Goal: Book appointment/travel/reservation

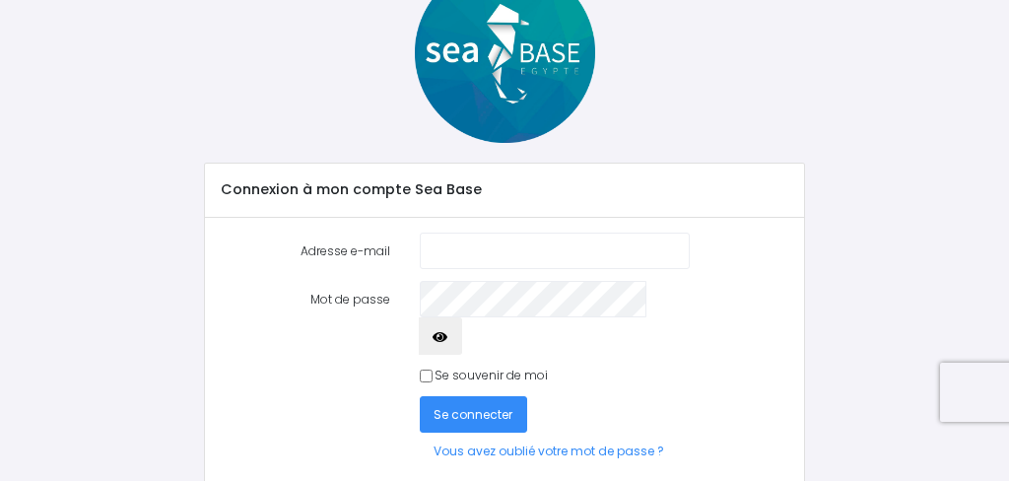
scroll to position [100, 0]
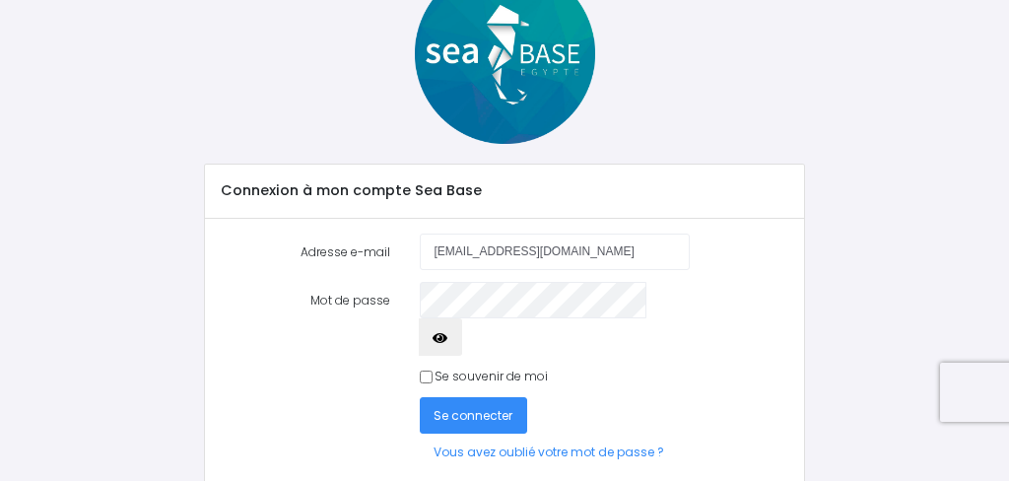
type input "[EMAIL_ADDRESS][DOMAIN_NAME]"
click at [499, 407] on span "Se connecter" at bounding box center [472, 415] width 79 height 17
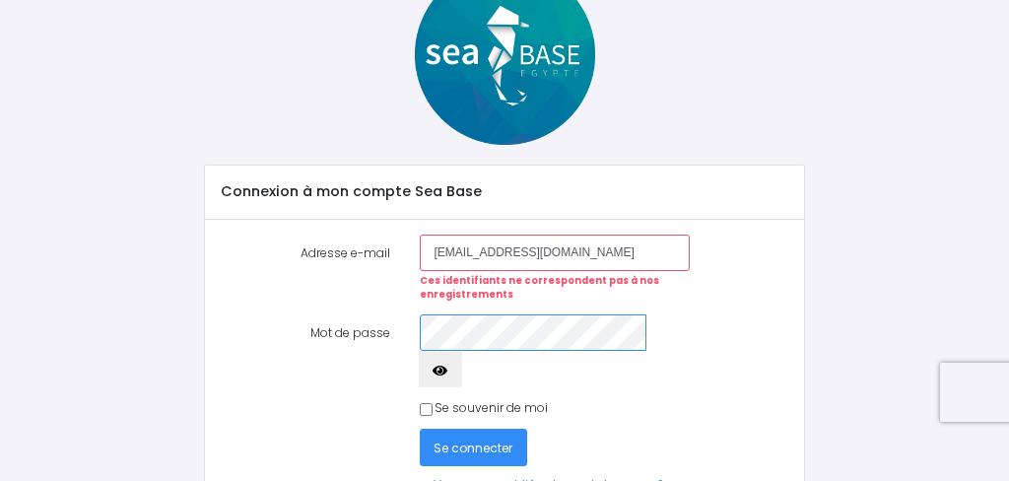
scroll to position [107, 0]
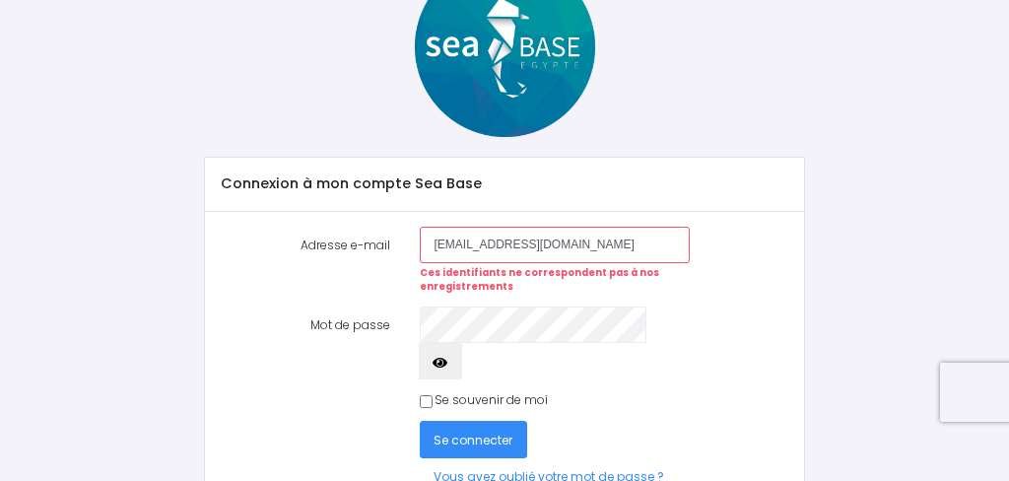
click at [480, 431] on span "Se connecter" at bounding box center [472, 439] width 79 height 17
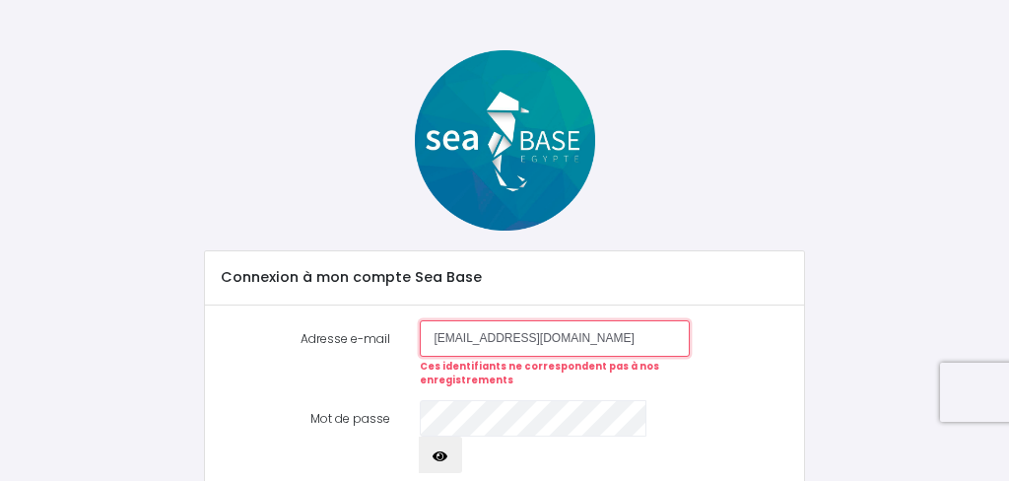
scroll to position [15, 0]
type input "[EMAIL_ADDRESS][DOMAIN_NAME]"
click at [386, 433] on label "Mot de passe" at bounding box center [305, 436] width 200 height 74
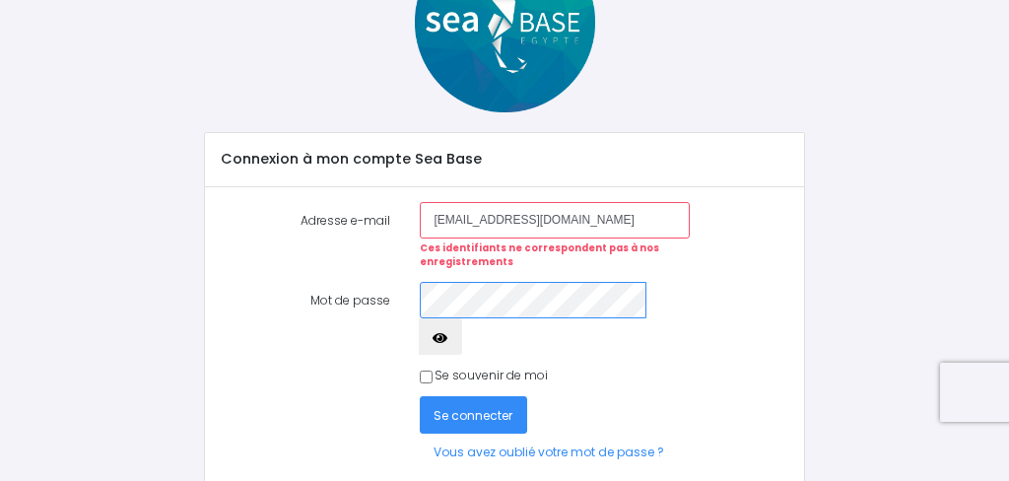
scroll to position [131, 0]
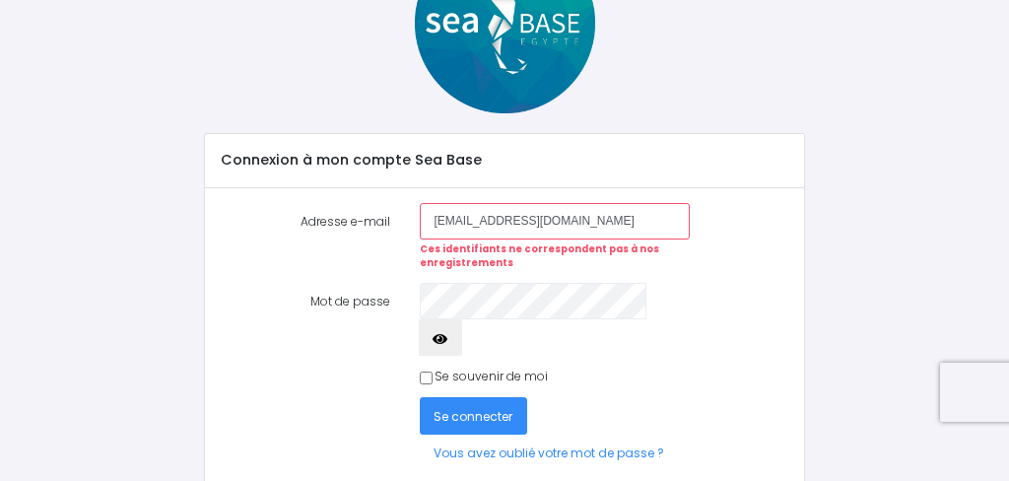
click at [459, 408] on span "Se connecter" at bounding box center [472, 416] width 79 height 17
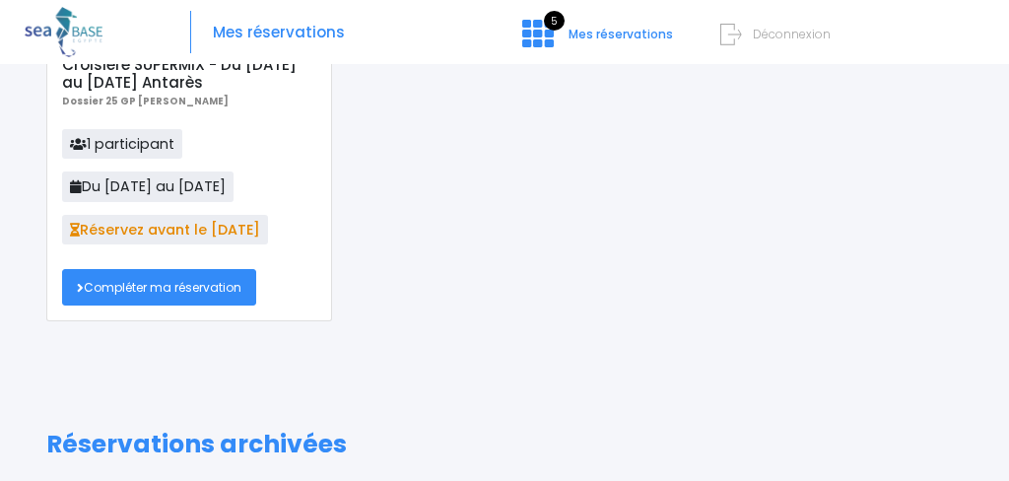
scroll to position [281, 0]
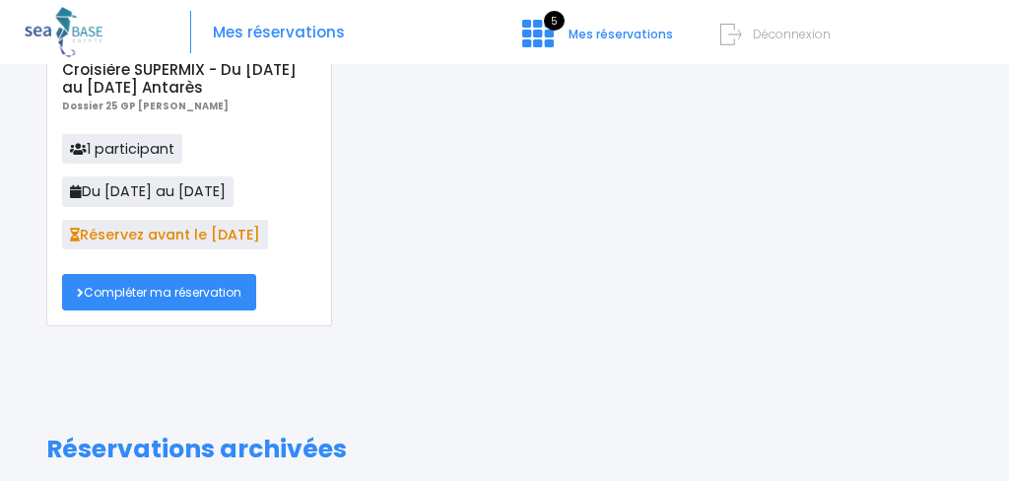
click at [136, 291] on link "Compléter ma réservation" at bounding box center [159, 292] width 194 height 36
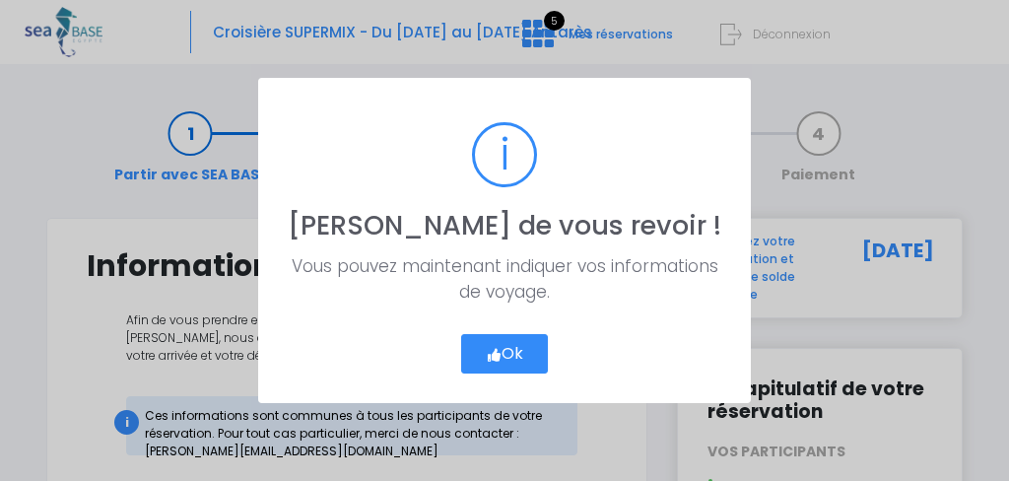
click at [494, 355] on icon "button" at bounding box center [494, 355] width 17 height 0
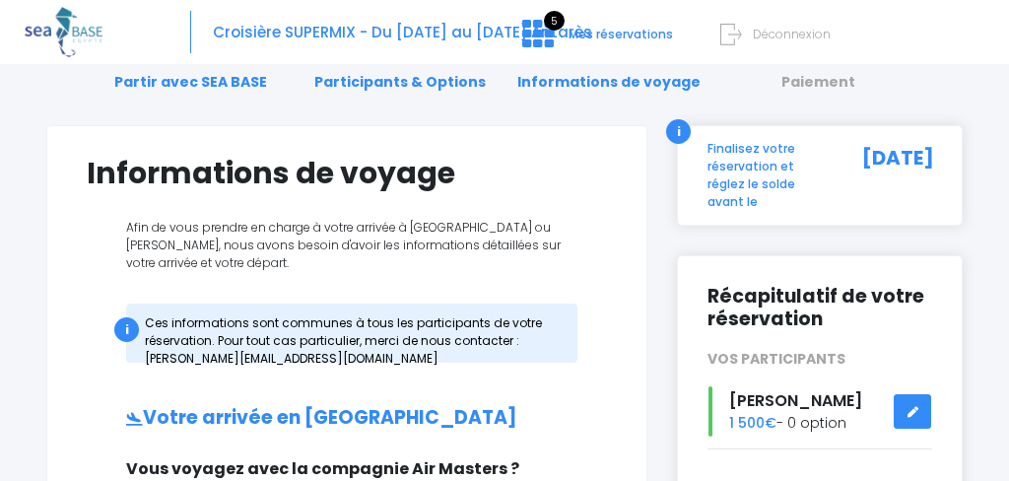
scroll to position [100, 0]
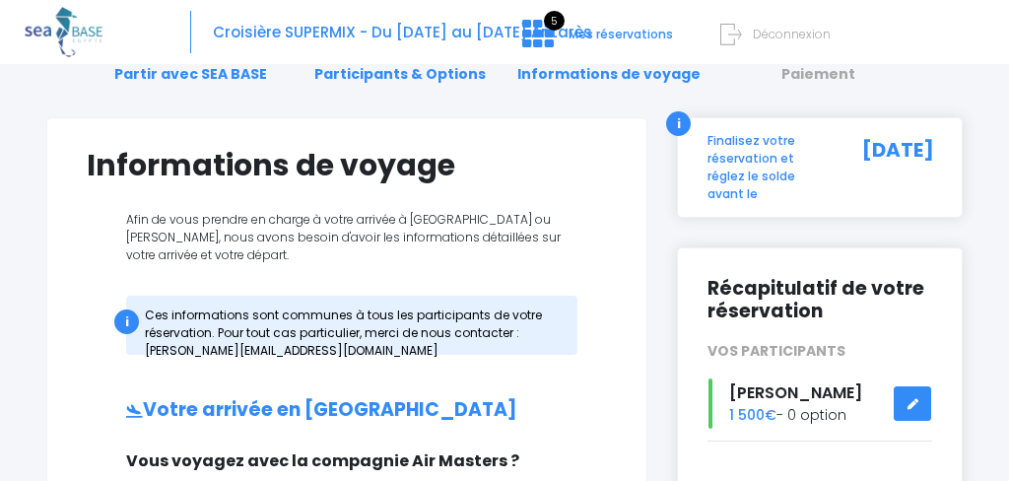
click at [910, 404] on icon at bounding box center [912, 404] width 14 height 0
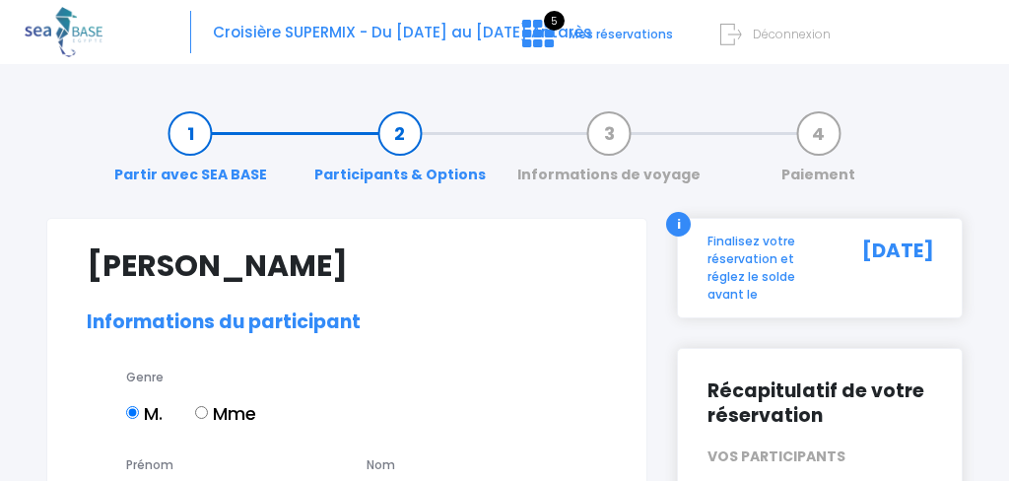
select select "N4"
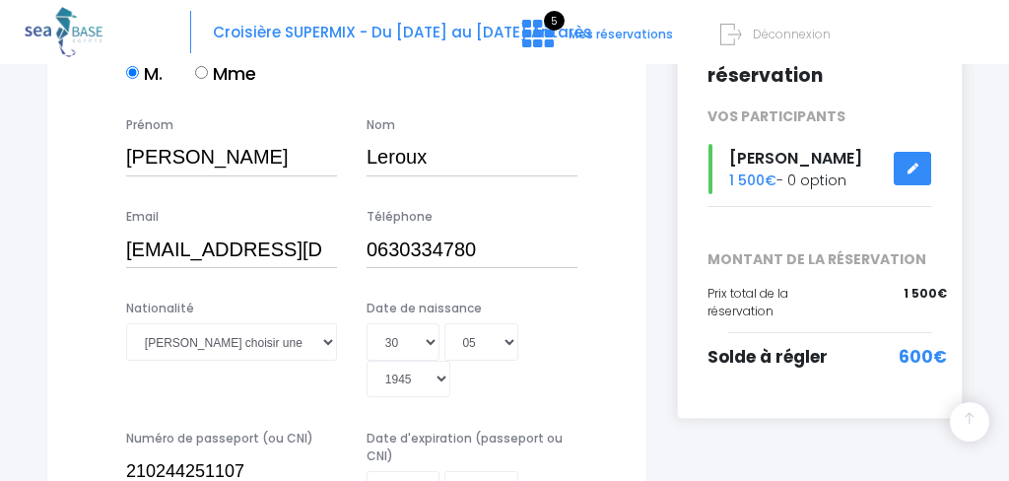
scroll to position [343, 0]
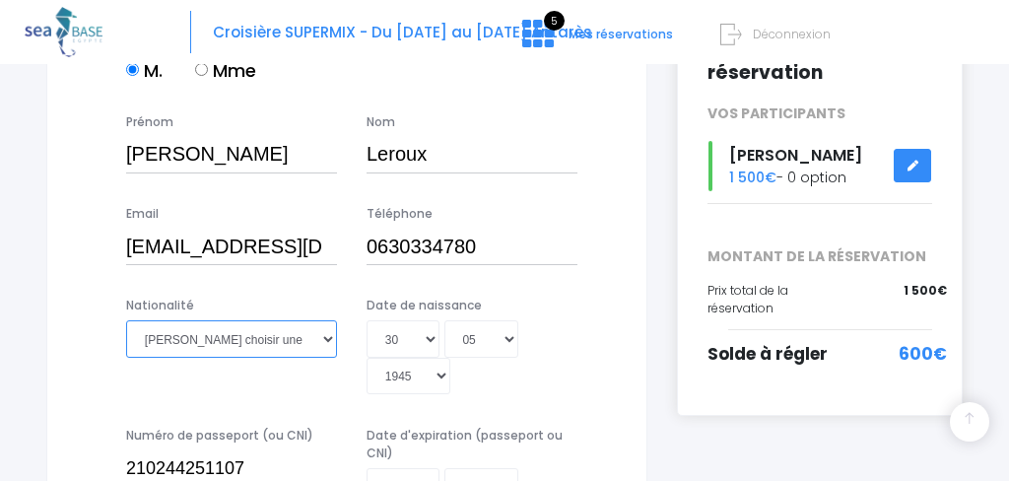
select select "Française"
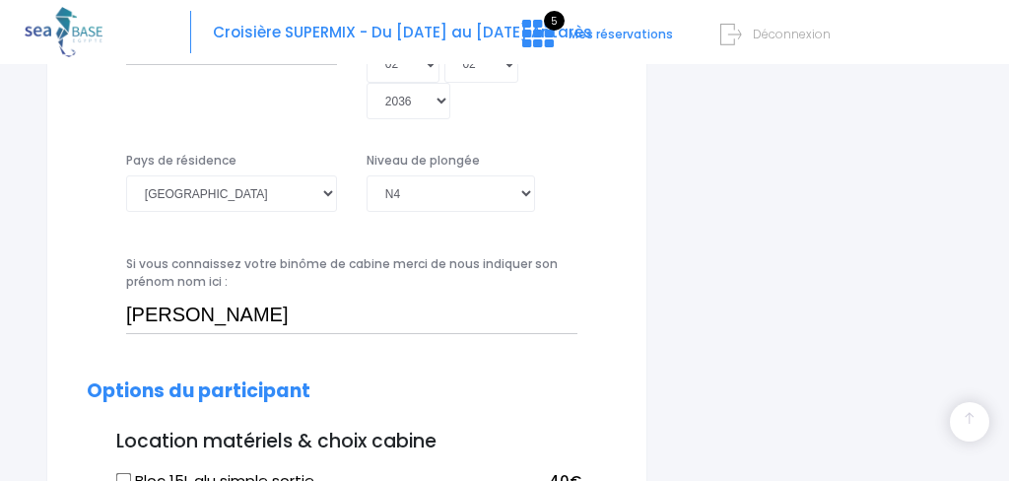
scroll to position [766, 0]
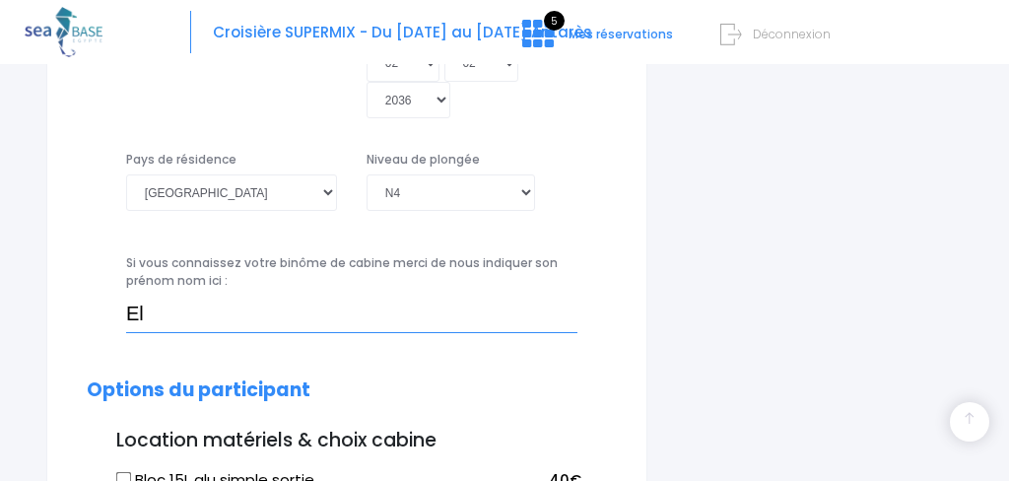
type input "E"
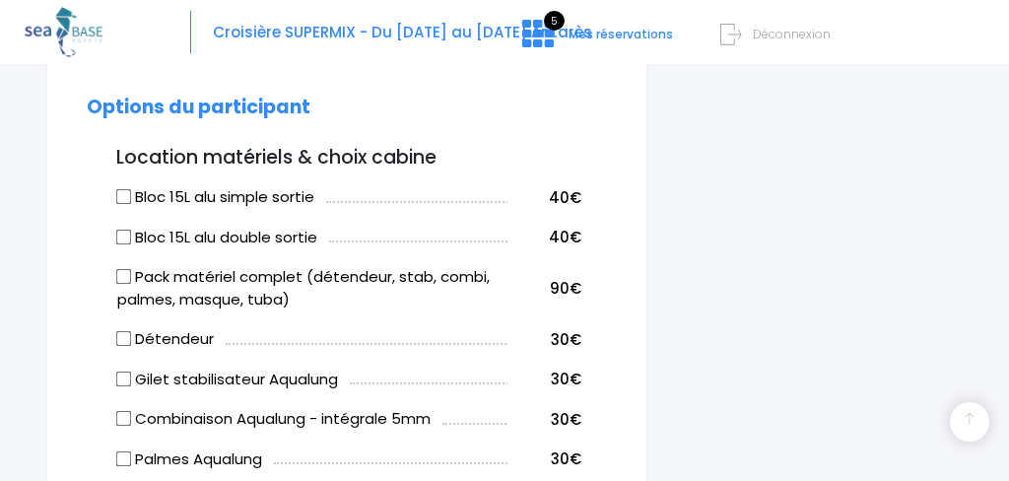
scroll to position [1049, 0]
type input "[PERSON_NAME]"
click at [125, 411] on input "Combinaison Aqualung - intégrale 5mm" at bounding box center [124, 419] width 16 height 16
checkbox input "true"
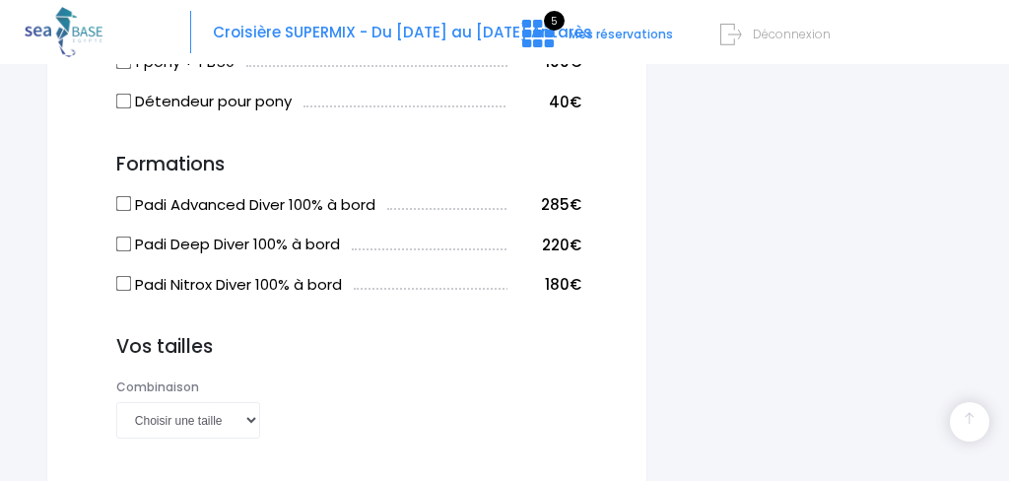
scroll to position [1670, 0]
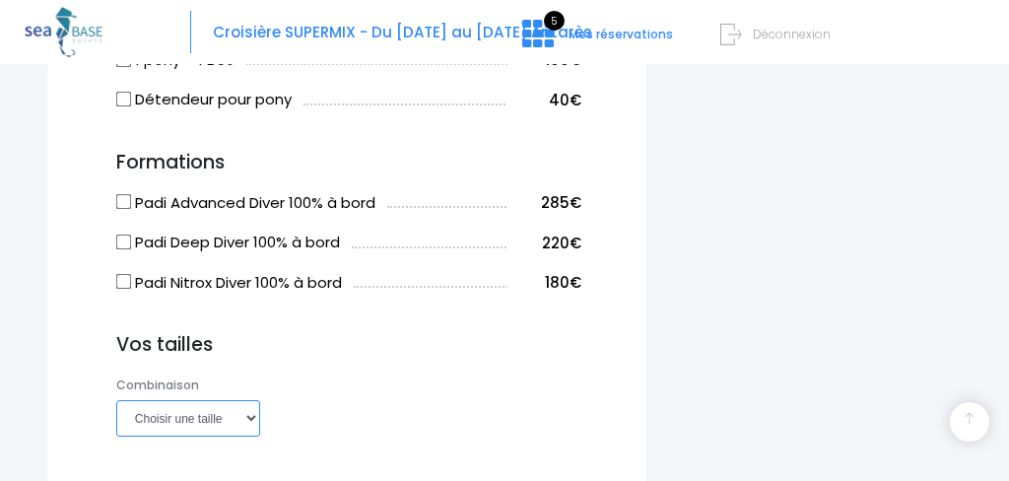
select select "ML"
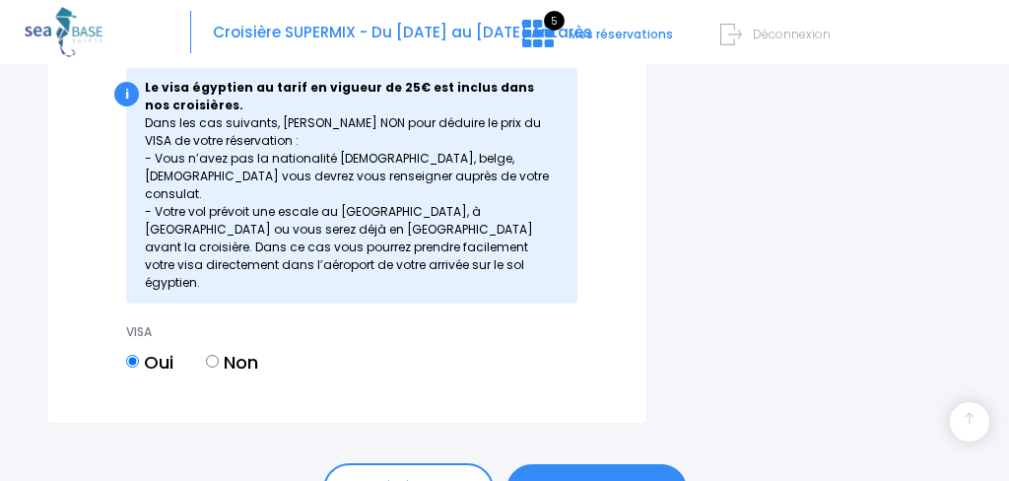
scroll to position [2778, 0]
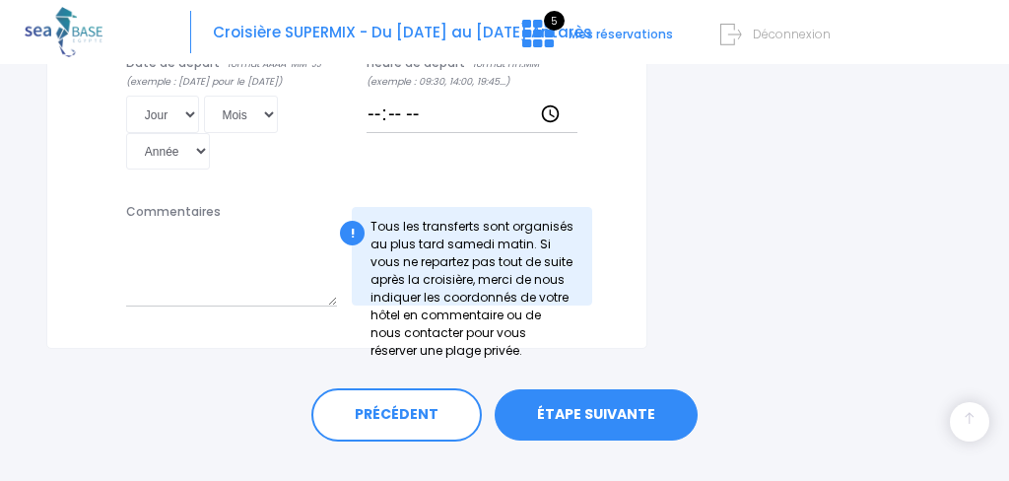
scroll to position [1232, 0]
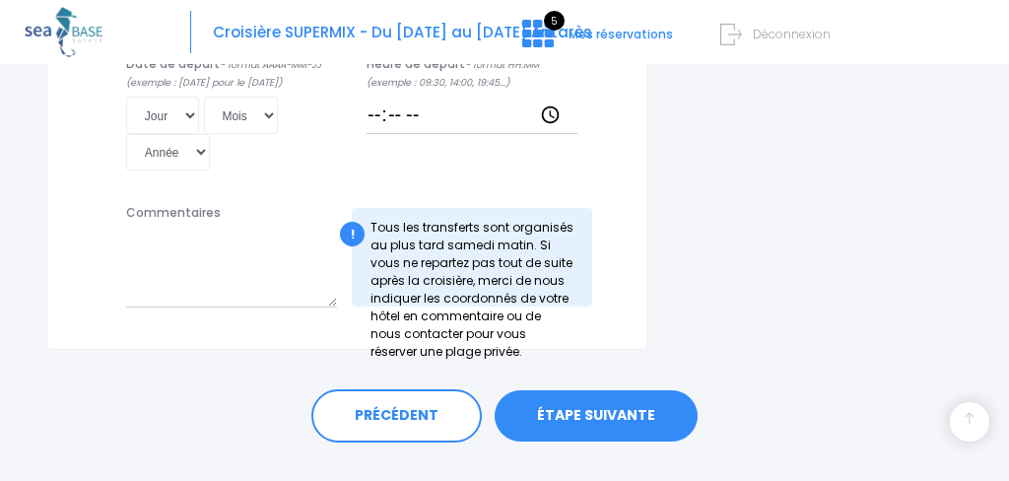
click at [589, 390] on link "ÉTAPE SUIVANTE" at bounding box center [595, 415] width 203 height 51
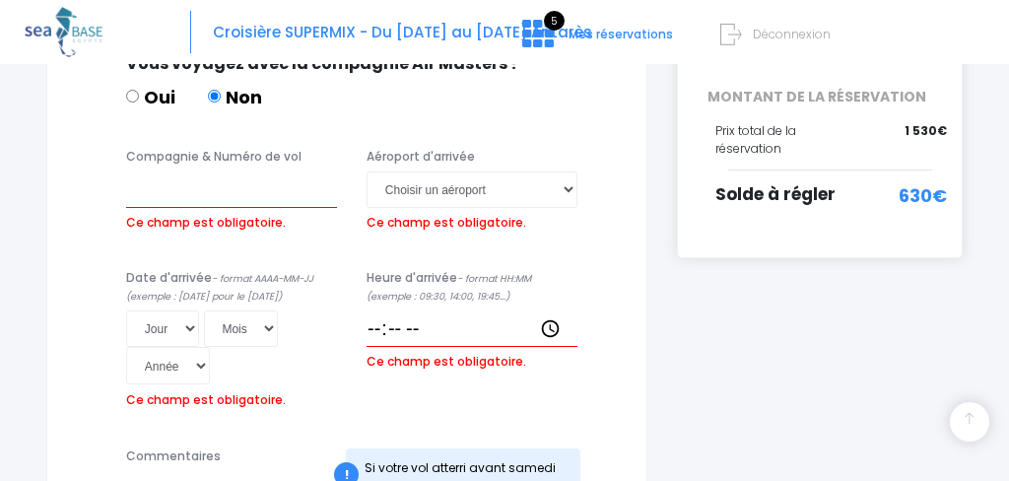
scroll to position [499, 0]
